Goal: Information Seeking & Learning: Learn about a topic

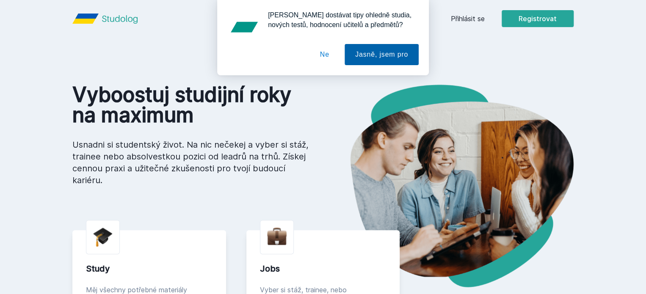
click at [368, 48] on button "Jasně, jsem pro" at bounding box center [382, 54] width 74 height 21
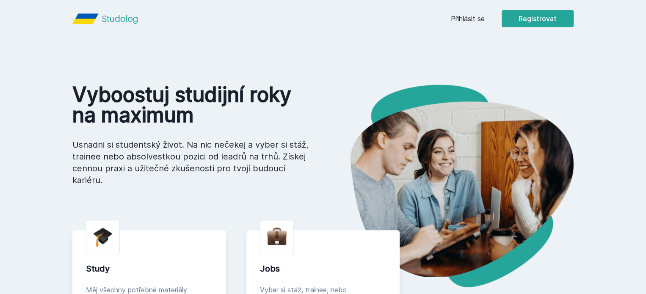
click at [518, 9] on header "Přihlásit se Registrovat" at bounding box center [323, 18] width 542 height 37
click at [485, 21] on link "Přihlásit se" at bounding box center [468, 19] width 34 height 10
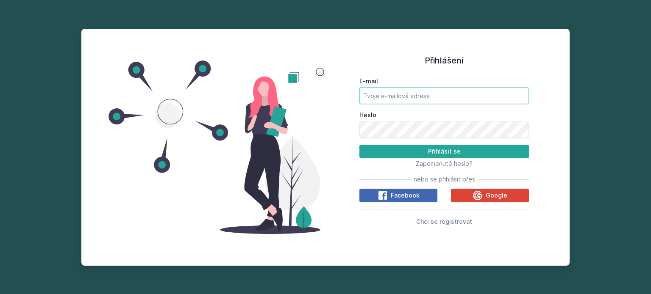
type input "[PERSON_NAME][EMAIL_ADDRESS][DOMAIN_NAME]"
click at [380, 159] on div "Zapomenuté heslo?" at bounding box center [443, 163] width 169 height 10
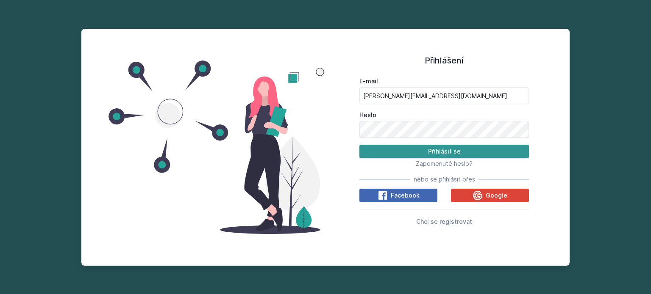
click at [376, 152] on button "Přihlásit se" at bounding box center [443, 152] width 169 height 14
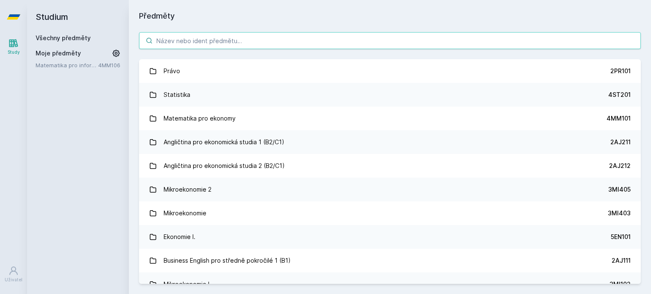
click at [178, 44] on input "search" at bounding box center [390, 40] width 502 height 17
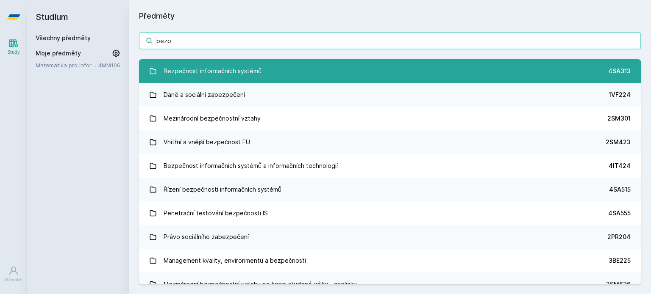
type input "bezp"
click at [226, 73] on div "Bezpečnost informačních systémů" at bounding box center [213, 71] width 98 height 17
